Goal: Task Accomplishment & Management: Manage account settings

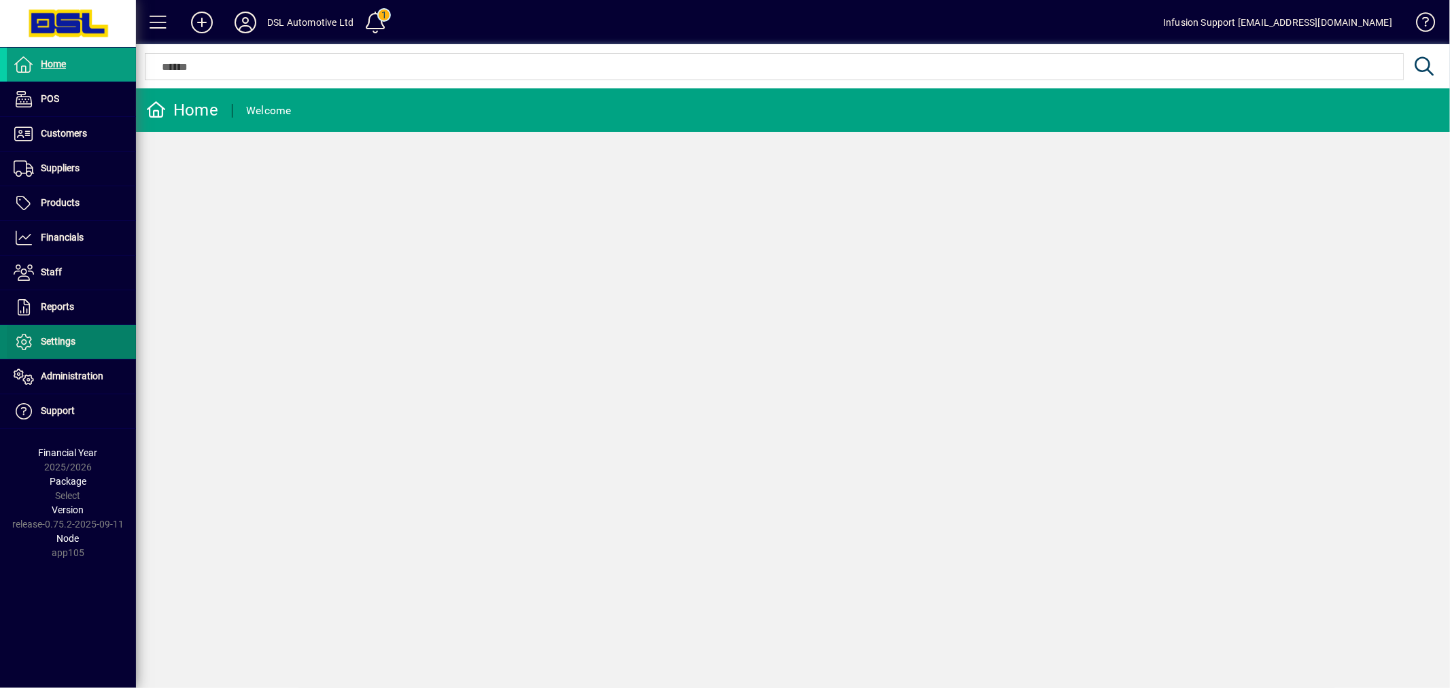
click at [52, 334] on span "Settings" at bounding box center [41, 342] width 69 height 16
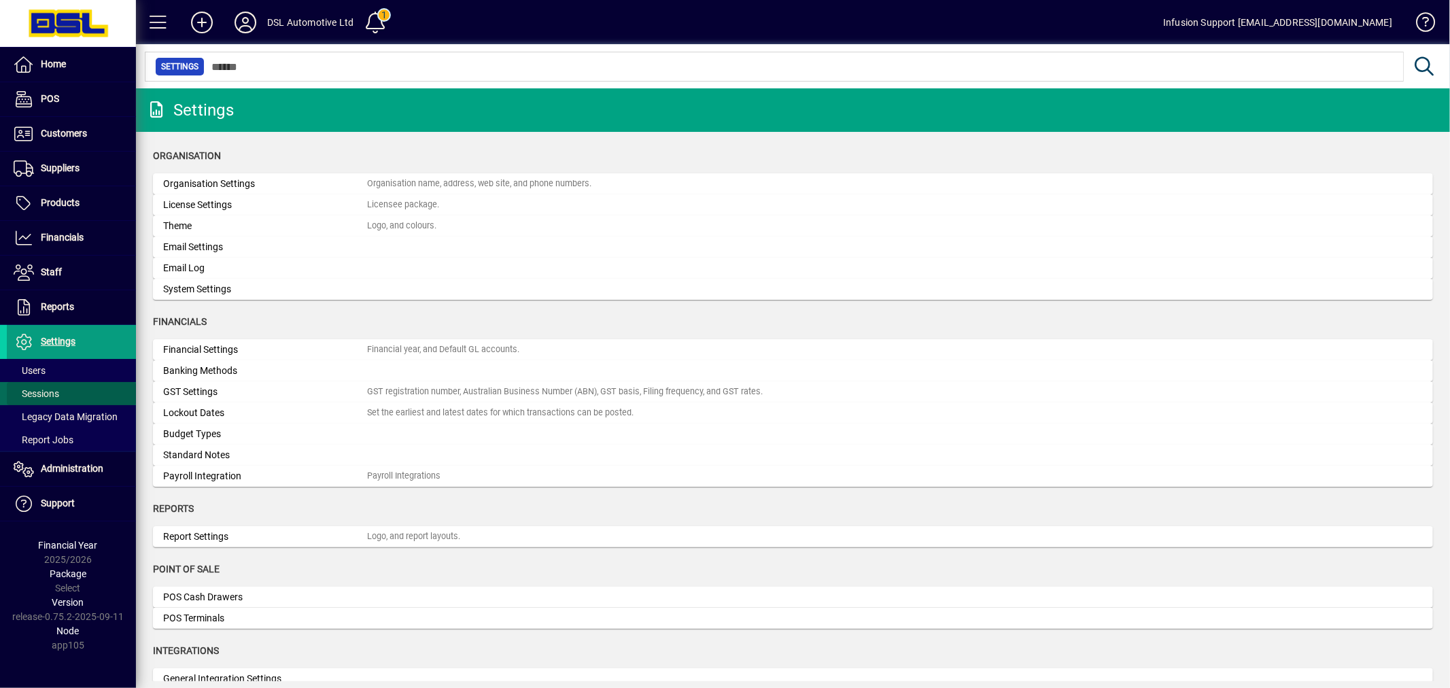
click at [52, 390] on span "Sessions" at bounding box center [37, 393] width 46 height 11
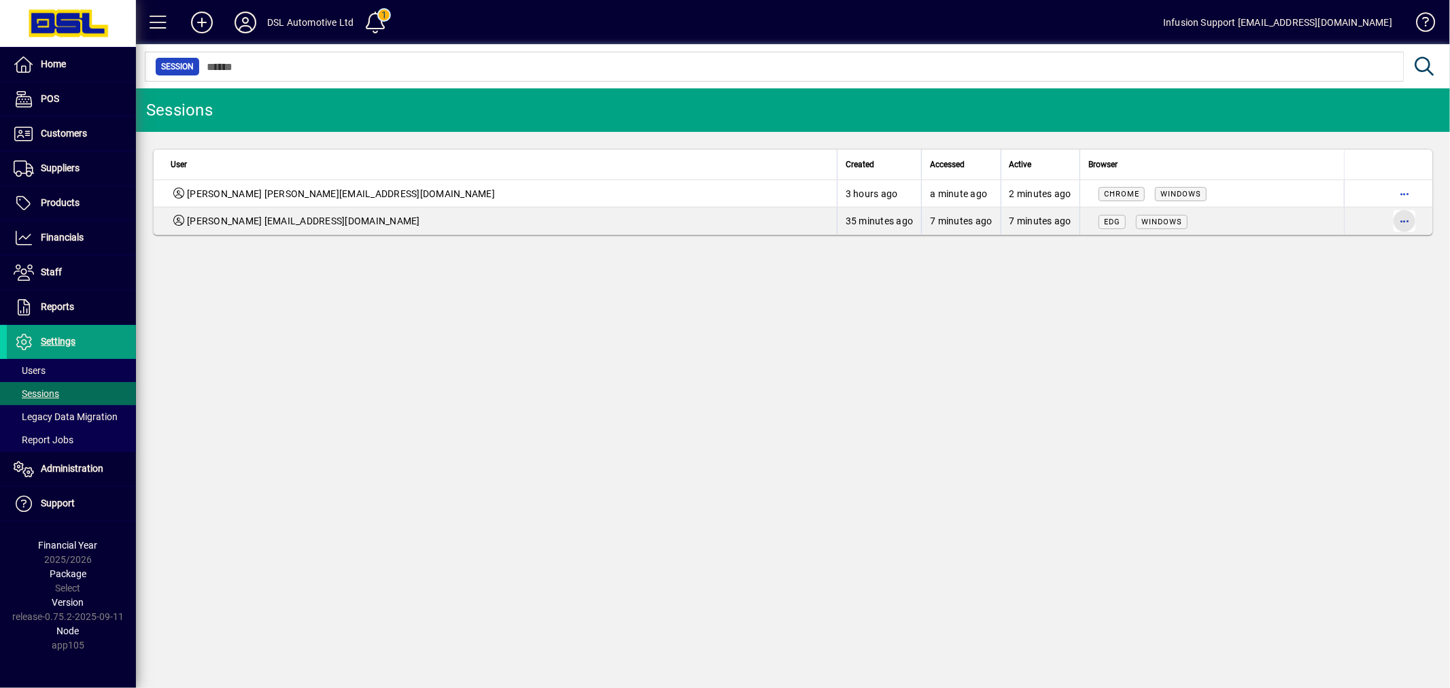
click at [1417, 220] on span "button" at bounding box center [1404, 221] width 33 height 33
click at [1368, 249] on span "Logout" at bounding box center [1347, 250] width 114 height 16
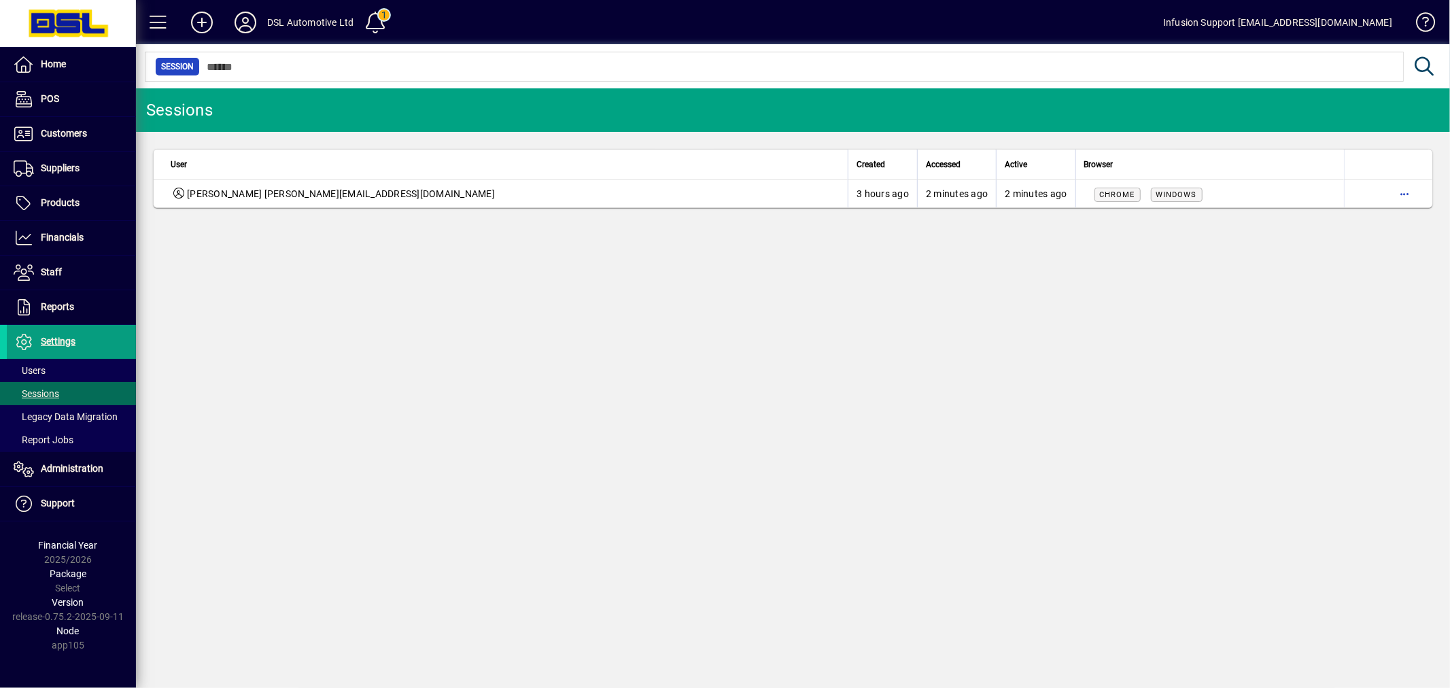
click at [880, 315] on div "Sessions User Created Accessed Active Browser Eric Liddington eric@dslautomotiv…" at bounding box center [793, 388] width 1314 height 600
click at [62, 340] on span "Settings" at bounding box center [58, 341] width 35 height 11
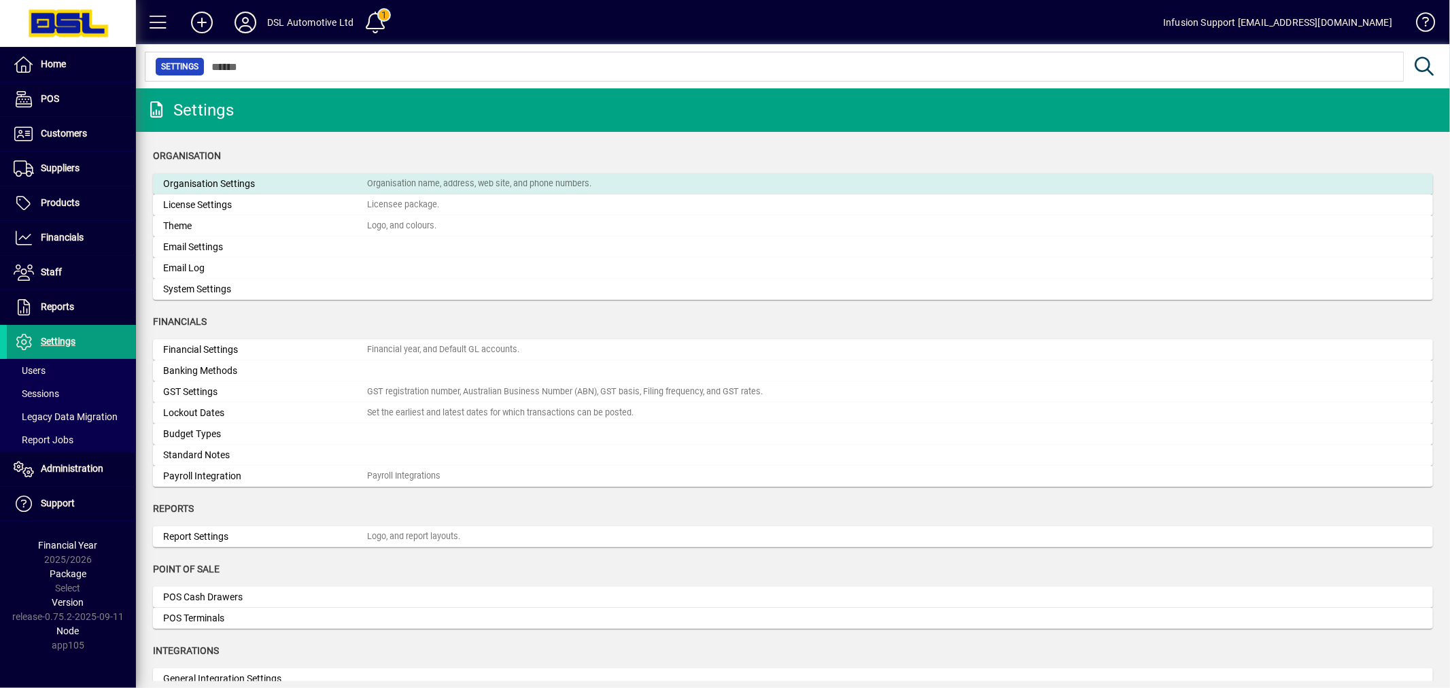
click at [215, 184] on div "Organisation Settings" at bounding box center [265, 184] width 204 height 14
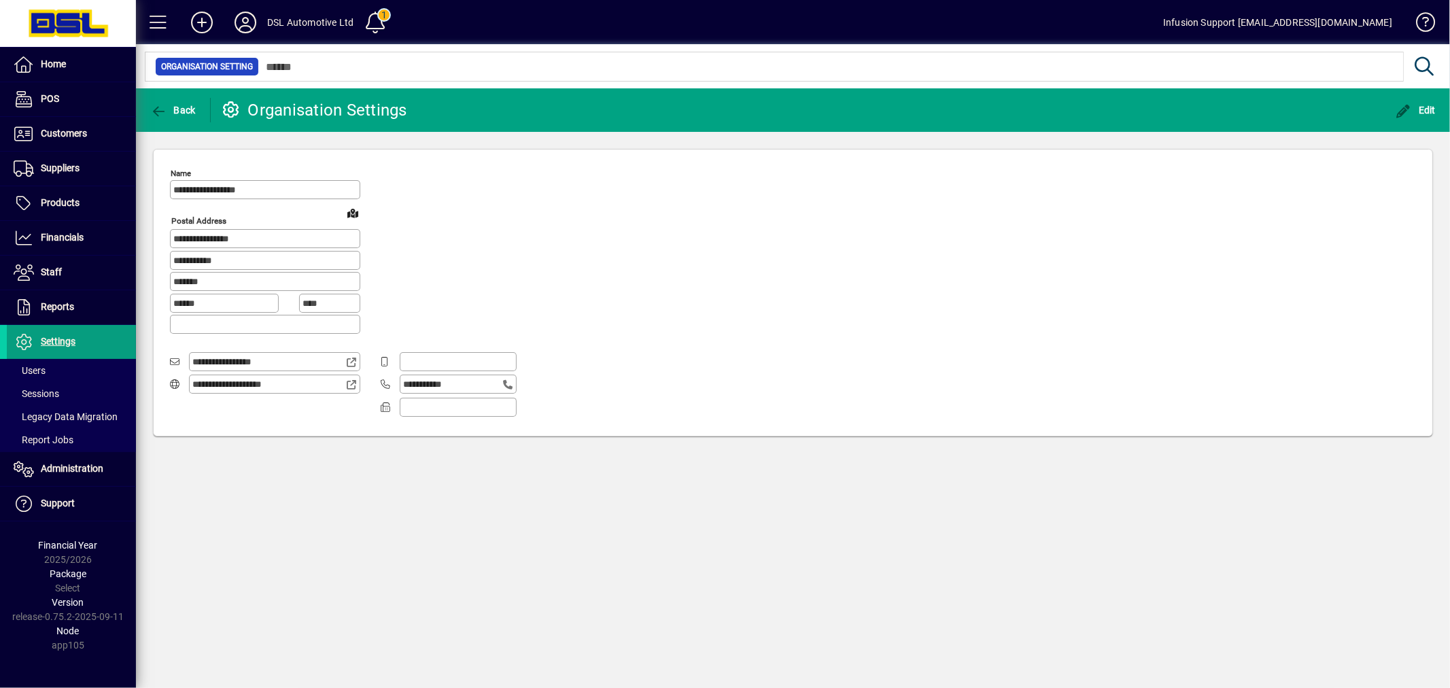
type input "**********"
click at [67, 389] on span at bounding box center [71, 393] width 129 height 33
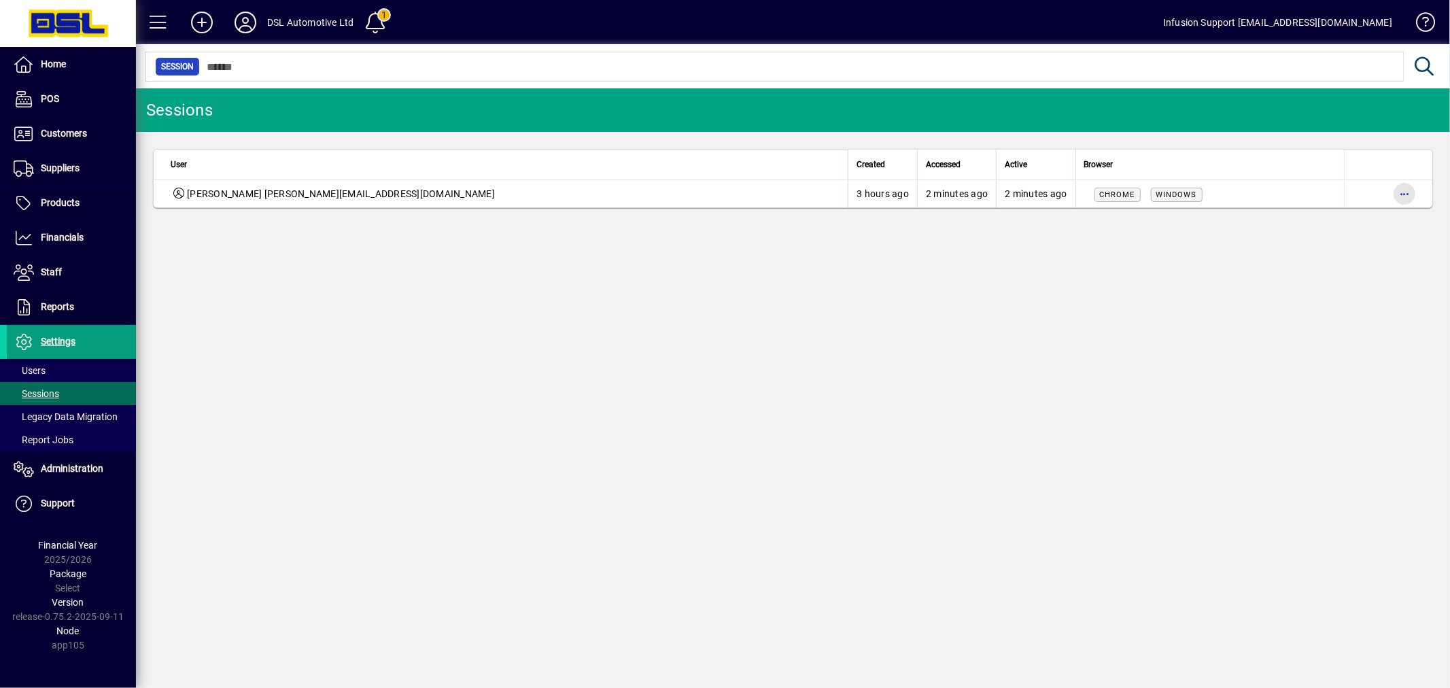
drag, startPoint x: 1414, startPoint y: 188, endPoint x: 1403, endPoint y: 192, distance: 11.6
click at [1403, 192] on span "button" at bounding box center [1404, 193] width 33 height 33
drag, startPoint x: 750, startPoint y: 358, endPoint x: 657, endPoint y: 148, distance: 230.1
click at [759, 342] on div at bounding box center [725, 344] width 1450 height 688
drag, startPoint x: 1024, startPoint y: 255, endPoint x: 1015, endPoint y: 266, distance: 14.5
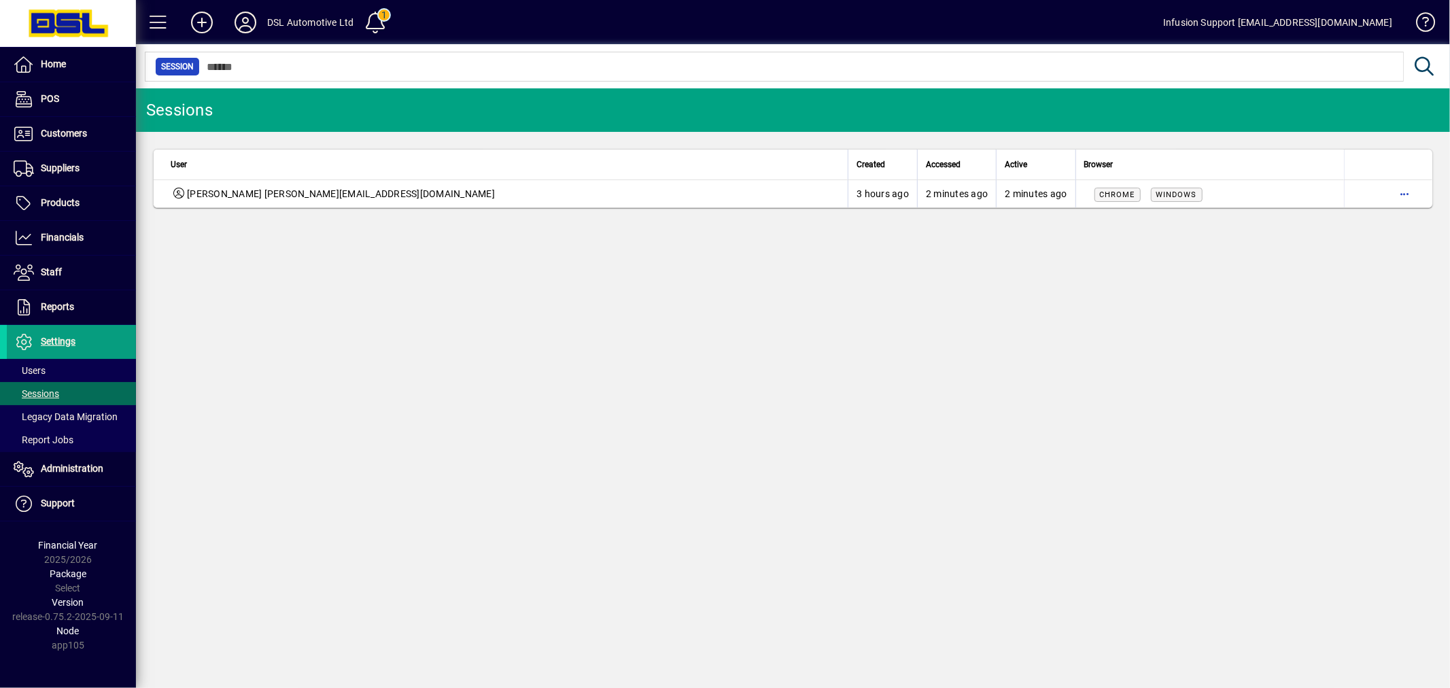
click at [1025, 265] on div "Sessions User Created Accessed Active Browser [PERSON_NAME] [PERSON_NAME][EMAIL…" at bounding box center [793, 388] width 1314 height 600
click at [644, 325] on div "Sessions User Created Accessed Active Browser [PERSON_NAME] [PERSON_NAME][EMAIL…" at bounding box center [793, 388] width 1314 height 600
click at [659, 293] on div "Sessions User Created Accessed Active Browser [PERSON_NAME] [PERSON_NAME][EMAIL…" at bounding box center [793, 388] width 1314 height 600
click at [1407, 192] on span "button" at bounding box center [1404, 193] width 33 height 33
click at [1308, 218] on span "Logout" at bounding box center [1347, 223] width 114 height 16
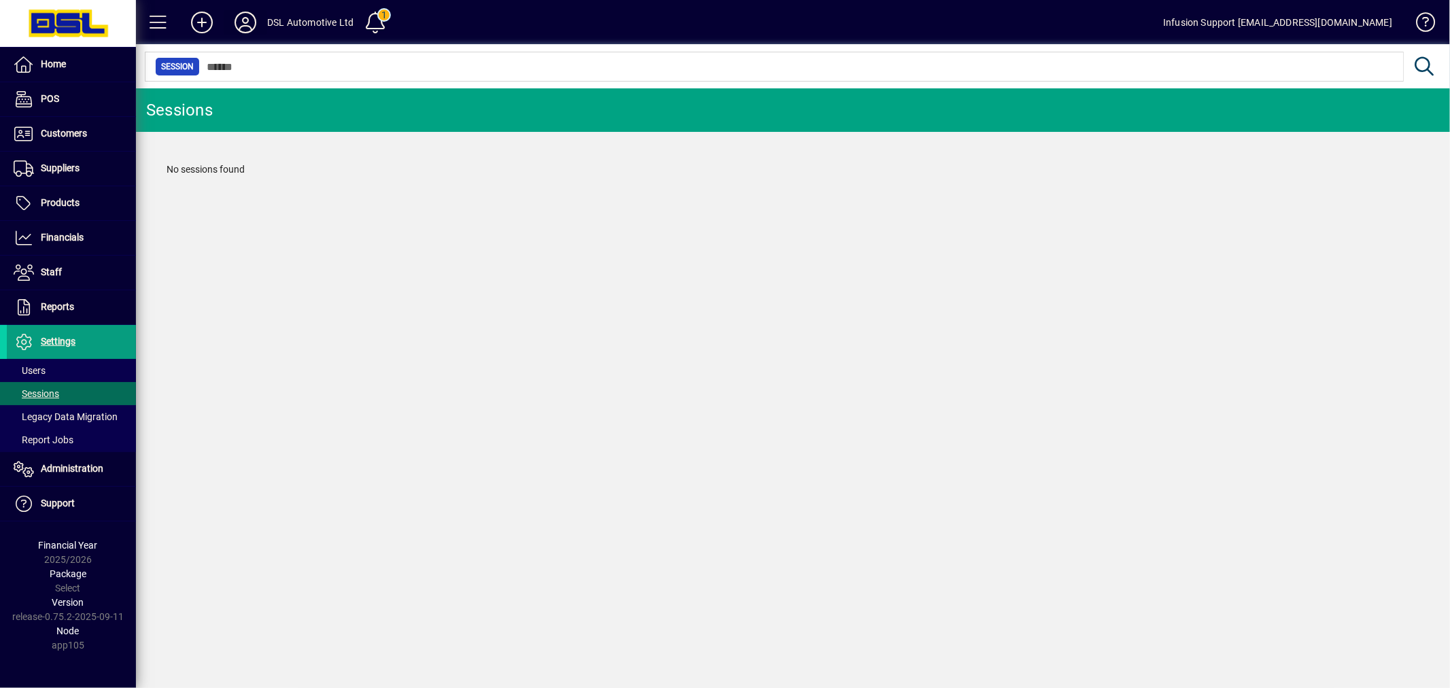
click at [243, 22] on icon at bounding box center [245, 23] width 27 height 22
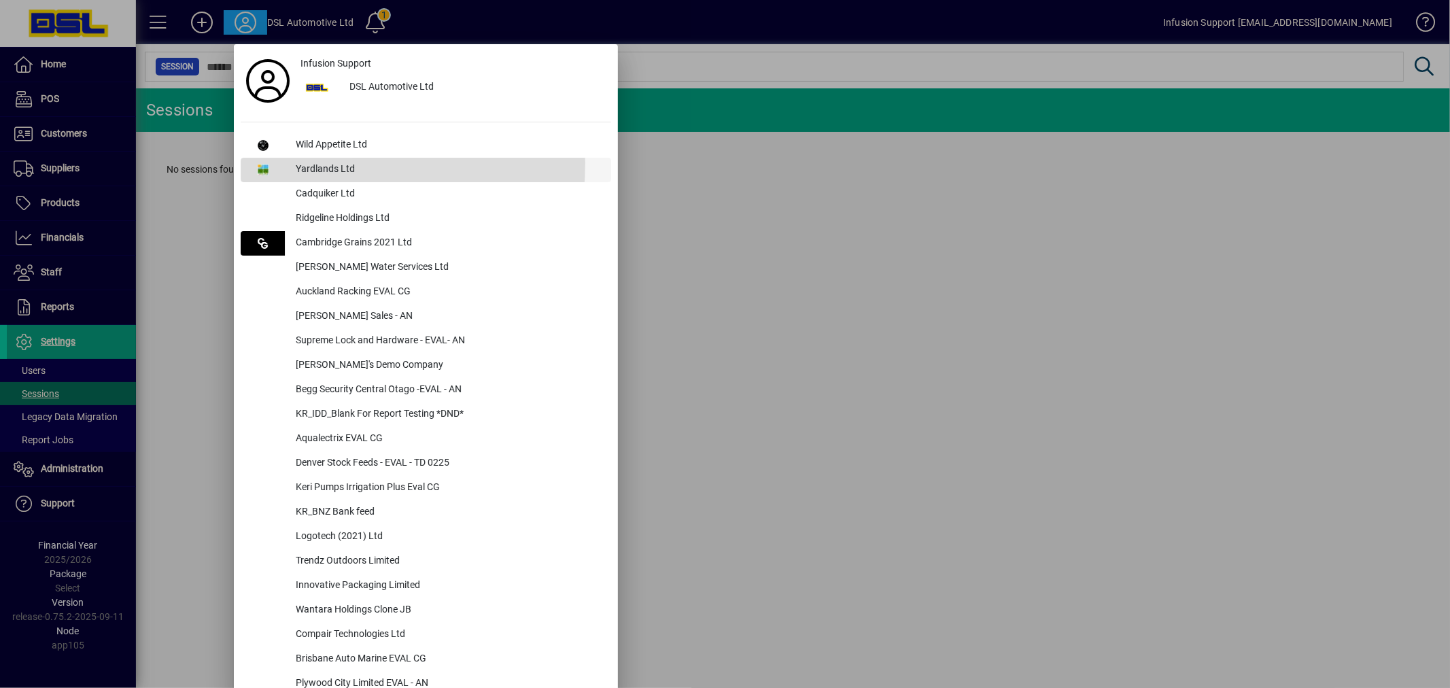
click at [296, 163] on div "Yardlands Ltd" at bounding box center [448, 170] width 326 height 24
